Goal: Task Accomplishment & Management: Manage account settings

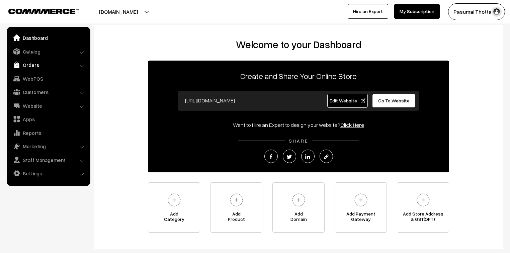
click at [29, 60] on link "Orders" at bounding box center [48, 65] width 80 height 12
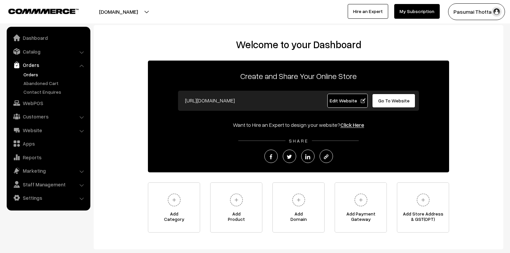
click at [30, 72] on link "Orders" at bounding box center [55, 74] width 66 height 7
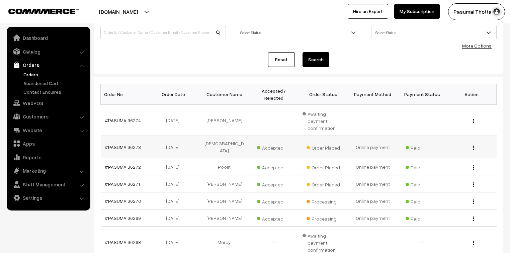
scroll to position [54, 0]
